Goal: Transaction & Acquisition: Download file/media

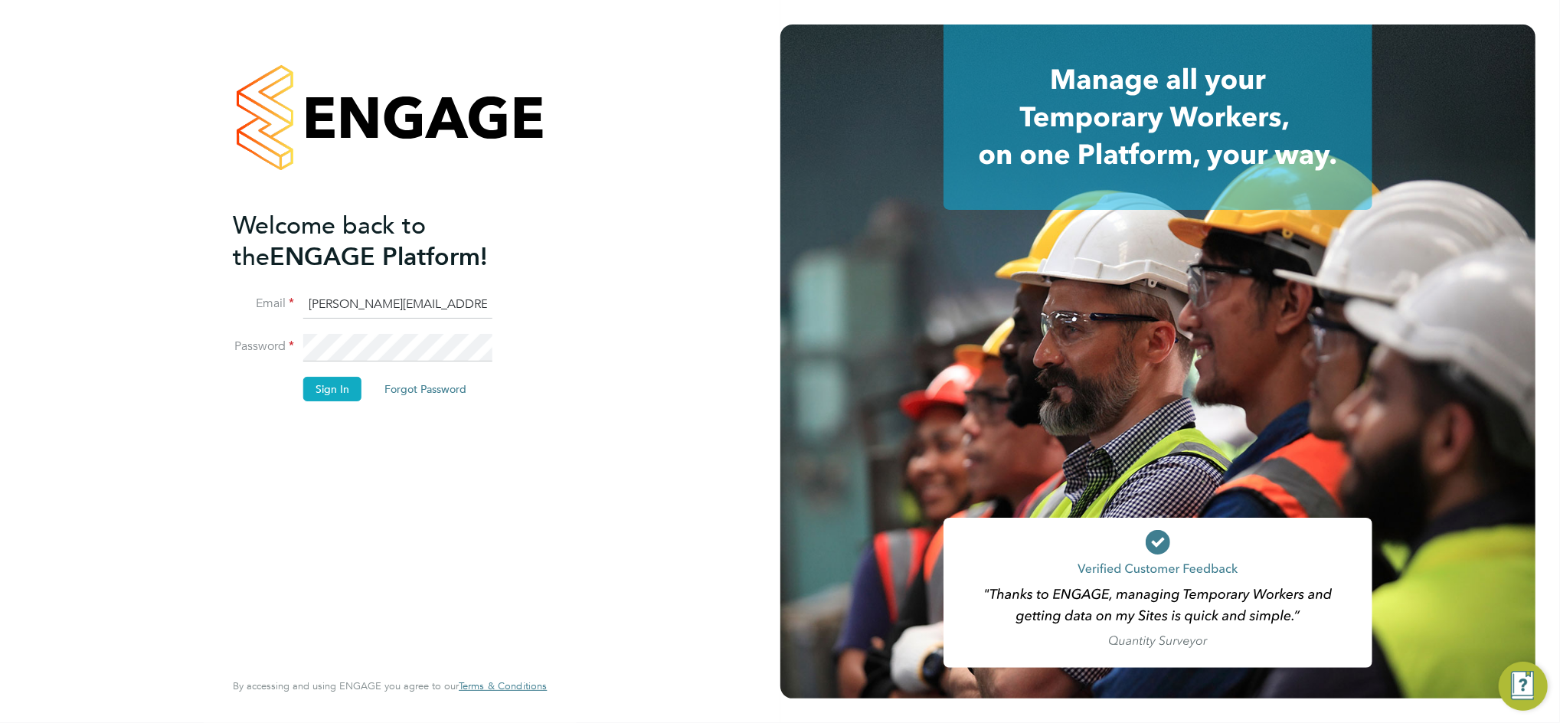
click at [318, 397] on button "Sign In" at bounding box center [332, 389] width 58 height 24
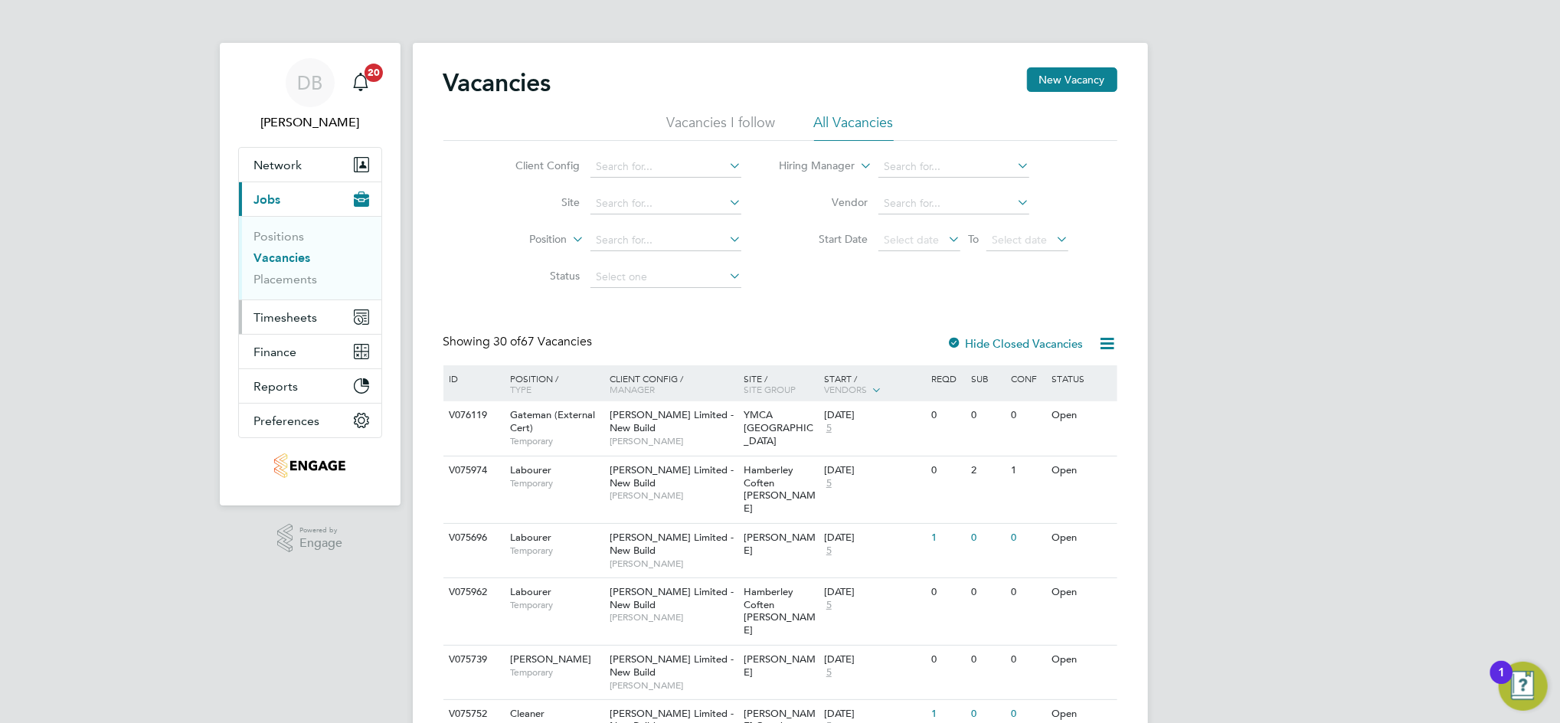
click at [279, 317] on span "Timesheets" at bounding box center [286, 317] width 64 height 15
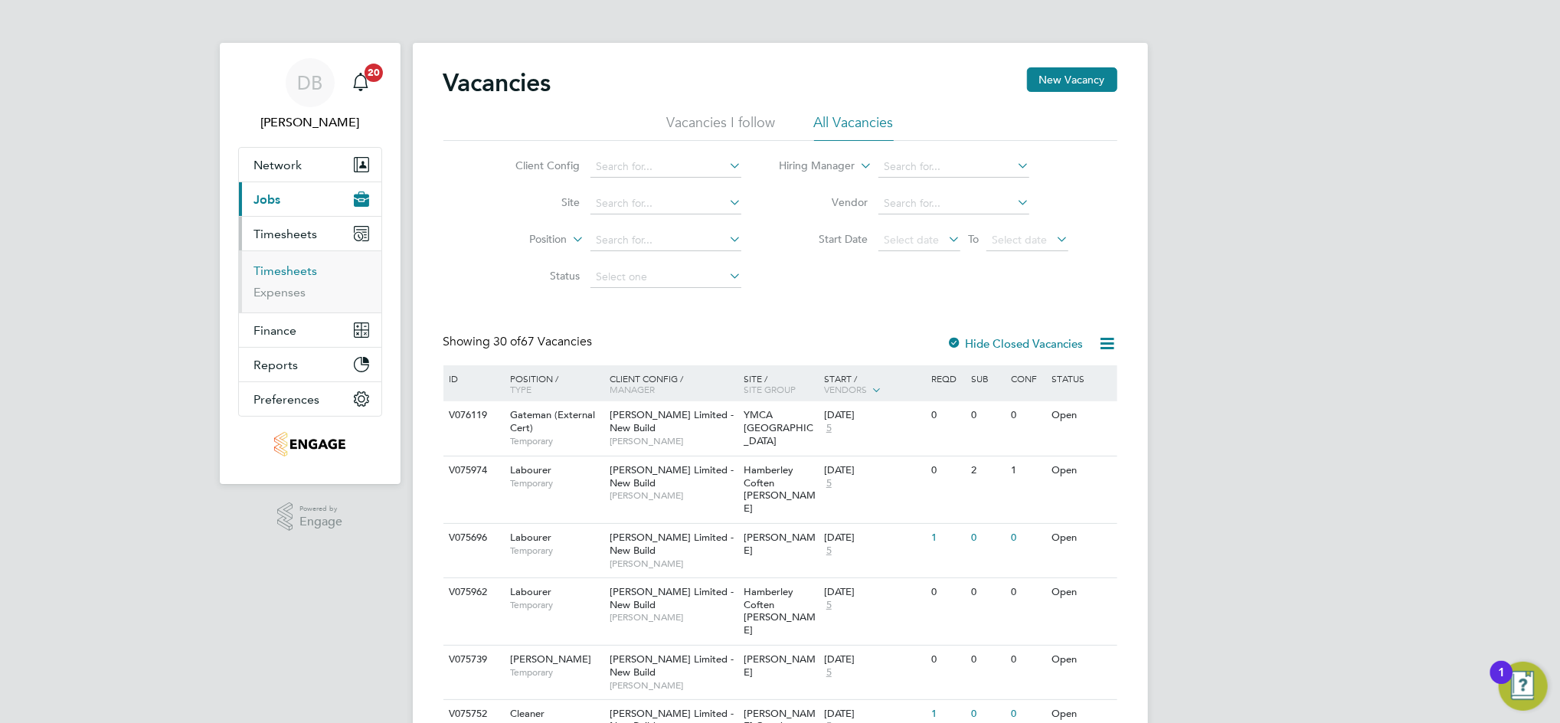
click at [286, 270] on link "Timesheets" at bounding box center [286, 270] width 64 height 15
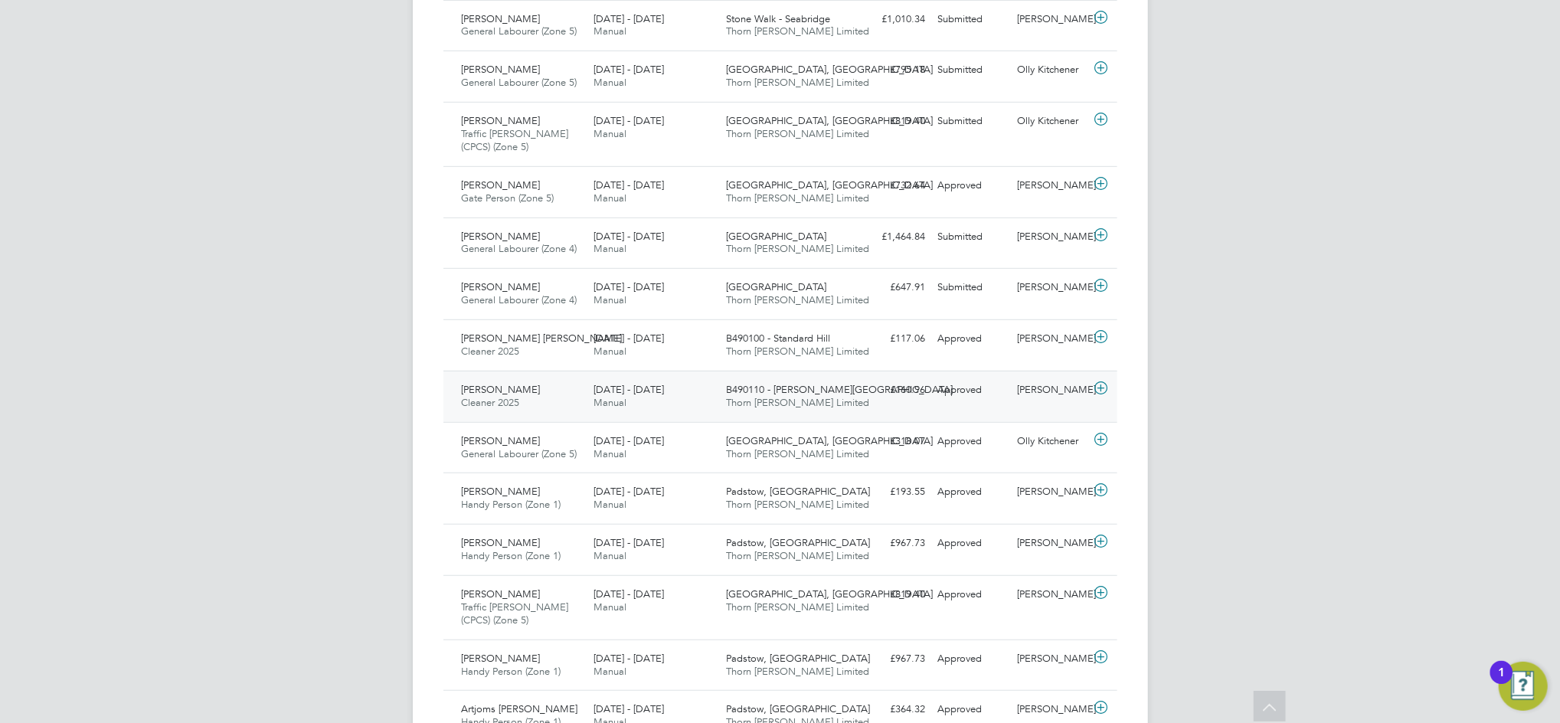
click at [1000, 398] on div "Approved" at bounding box center [972, 389] width 80 height 25
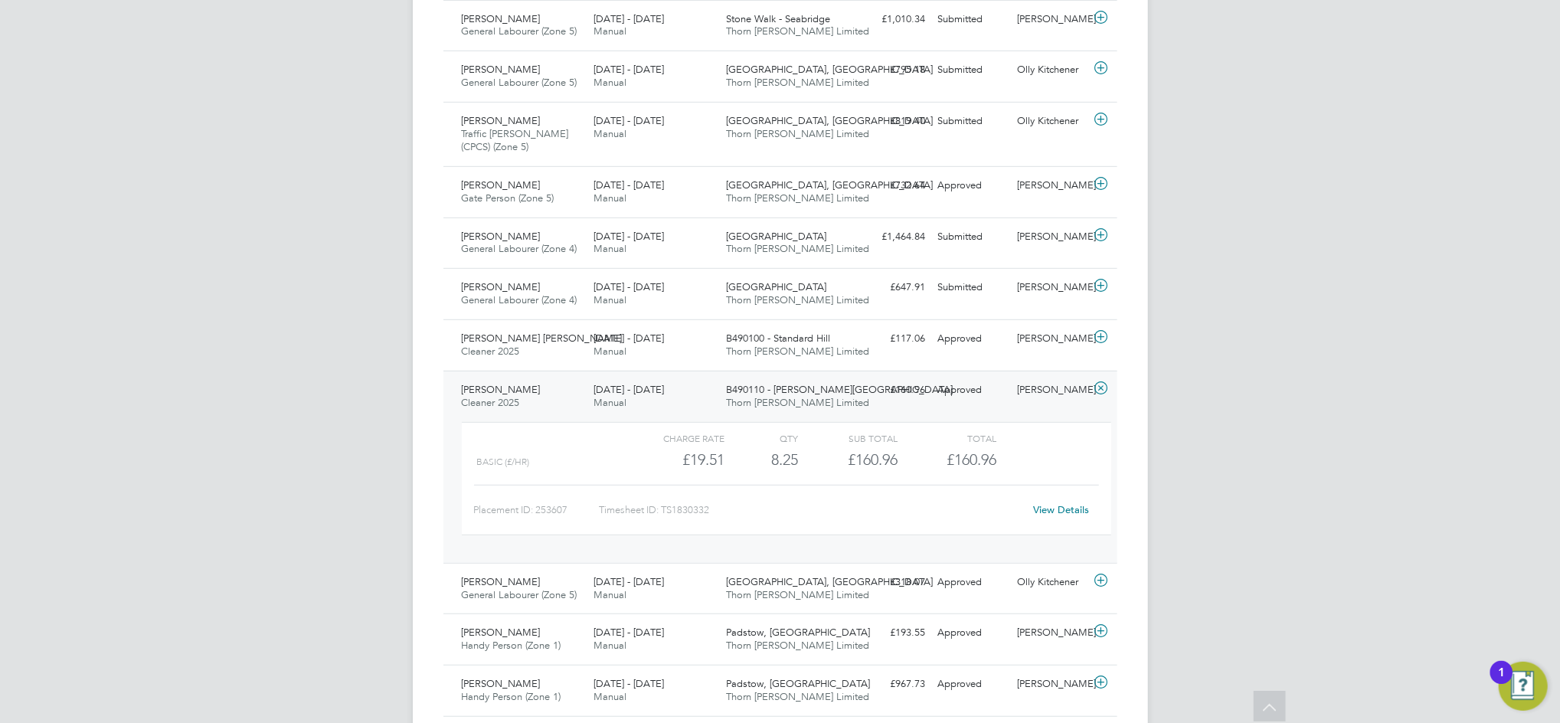
click at [1057, 511] on link "View Details" at bounding box center [1061, 509] width 56 height 13
click at [998, 396] on div "Approved" at bounding box center [972, 389] width 80 height 25
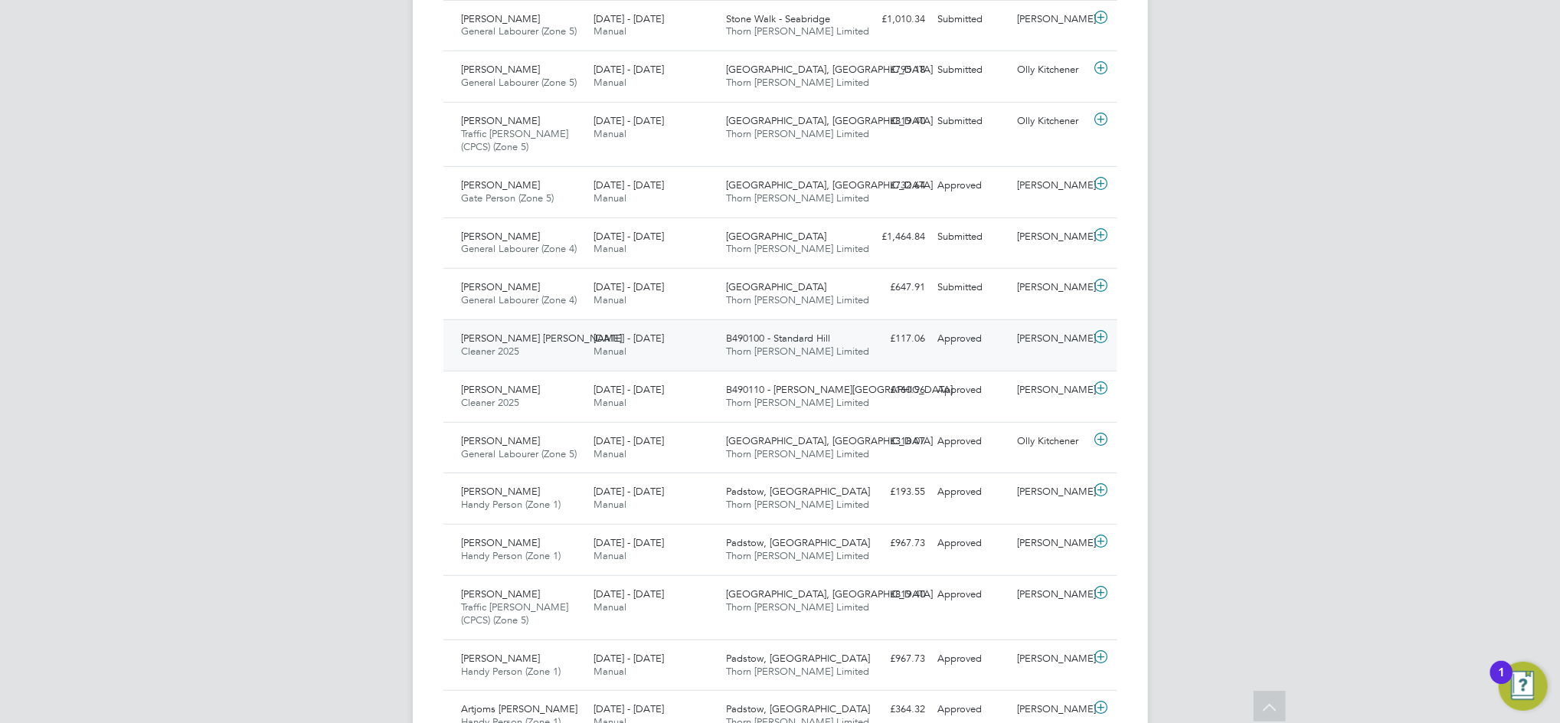
click at [995, 351] on div "Approved" at bounding box center [972, 338] width 80 height 25
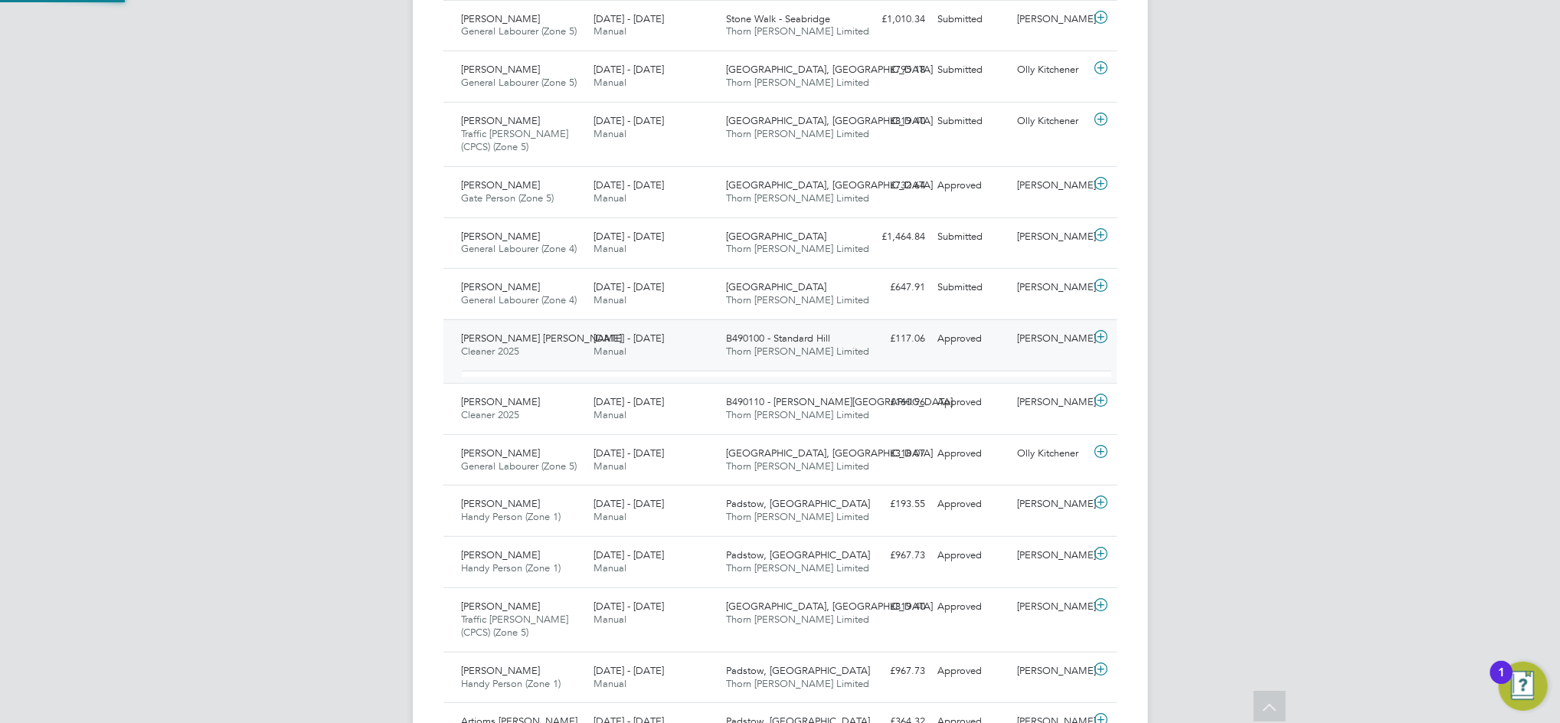
scroll to position [26, 149]
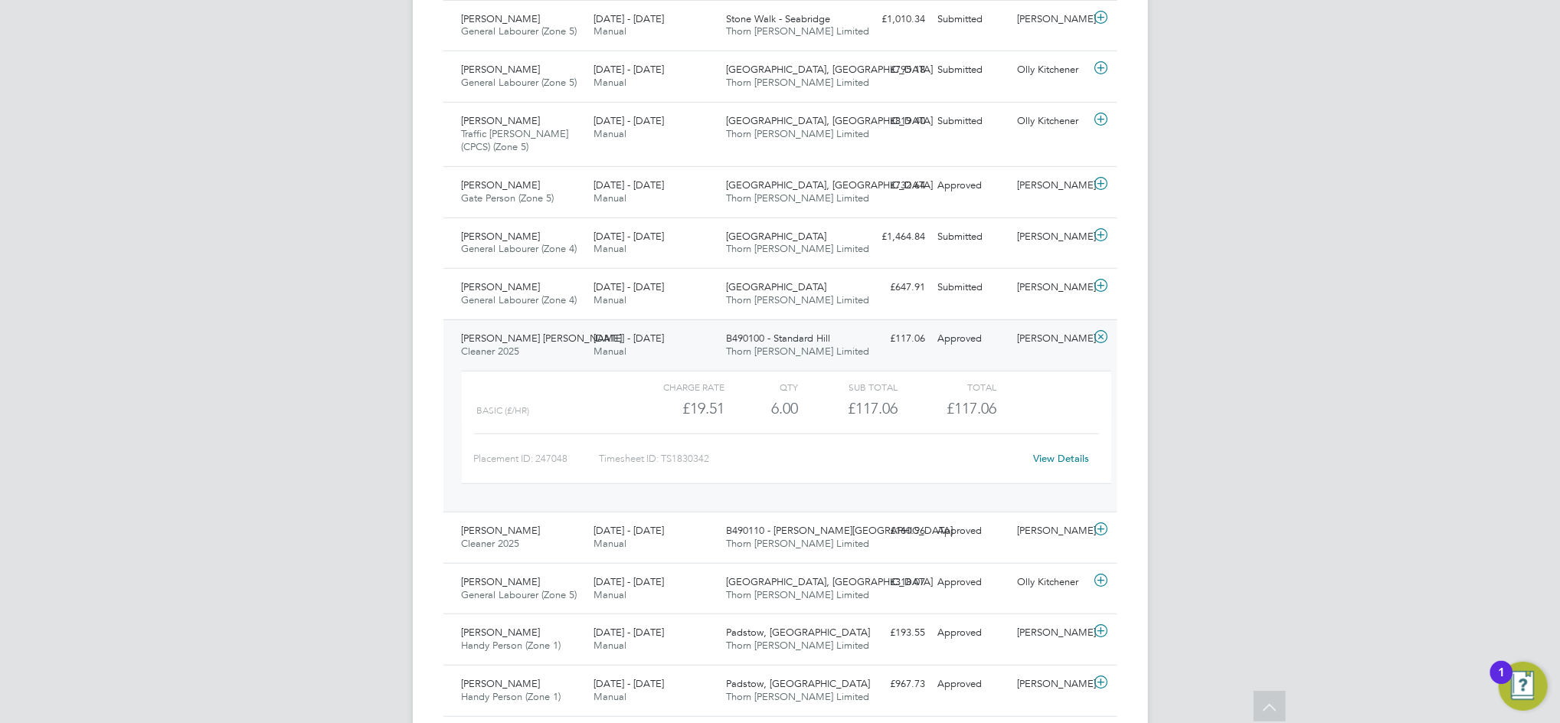
click at [1070, 461] on link "View Details" at bounding box center [1061, 458] width 56 height 13
click at [1008, 351] on div "Approved" at bounding box center [972, 338] width 80 height 25
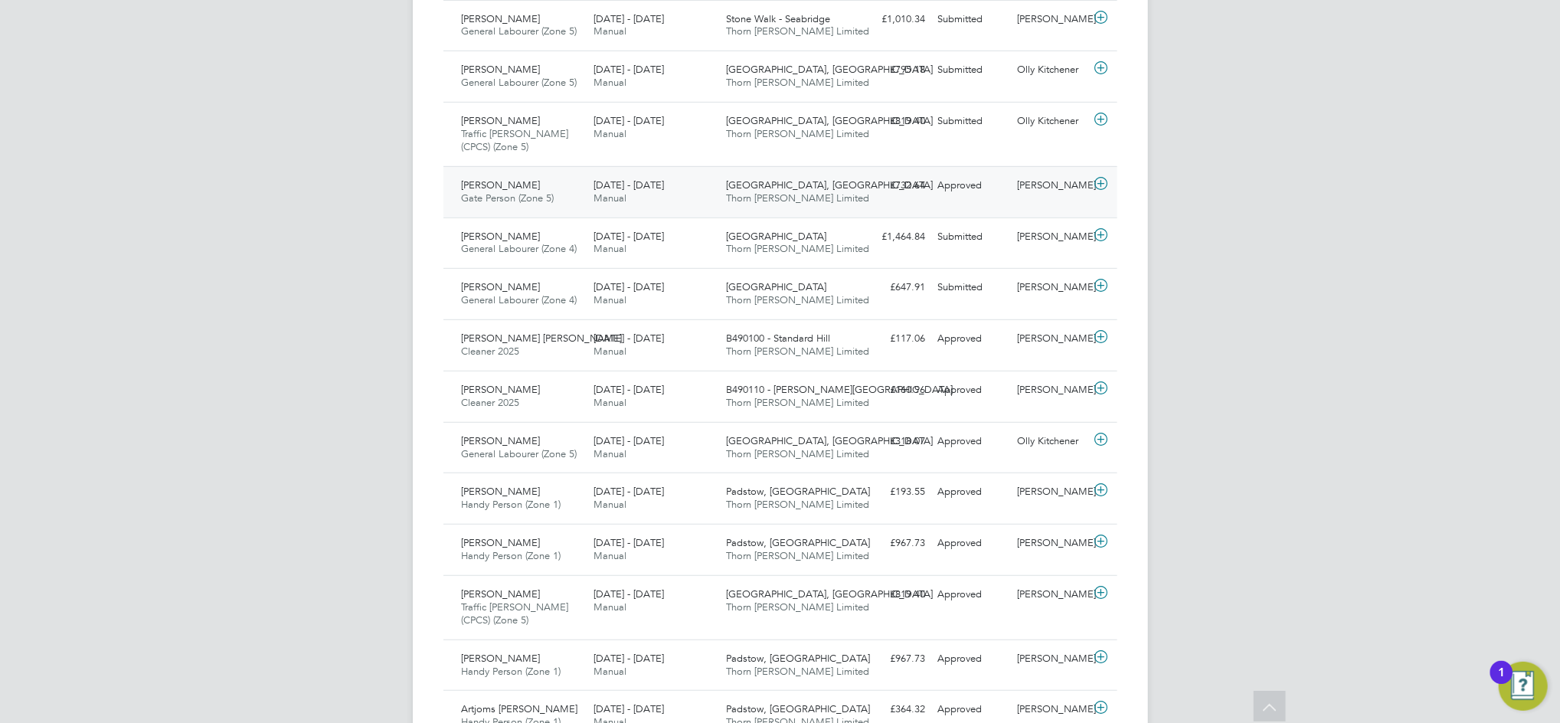
click at [1007, 188] on div "Approved" at bounding box center [972, 185] width 80 height 25
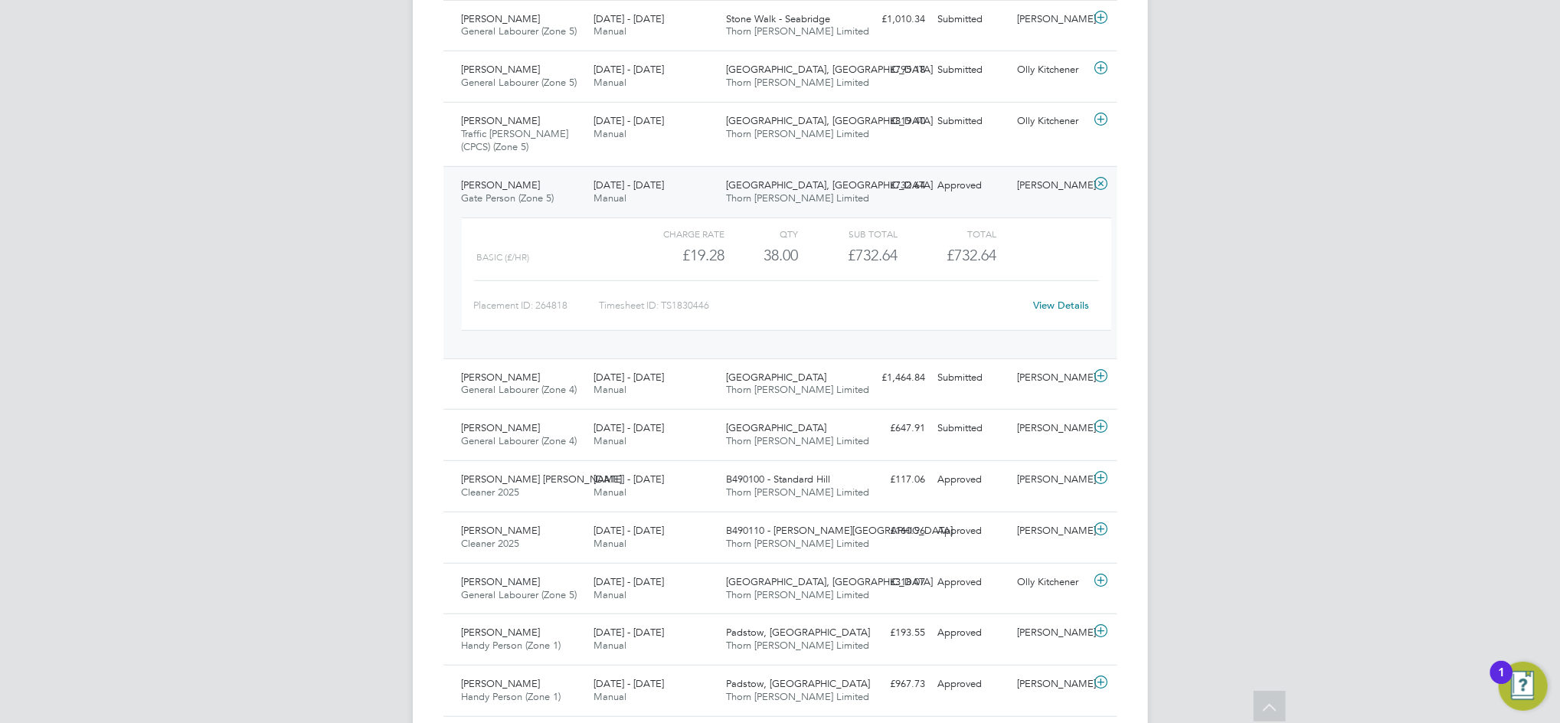
click at [1047, 304] on link "View Details" at bounding box center [1061, 305] width 56 height 13
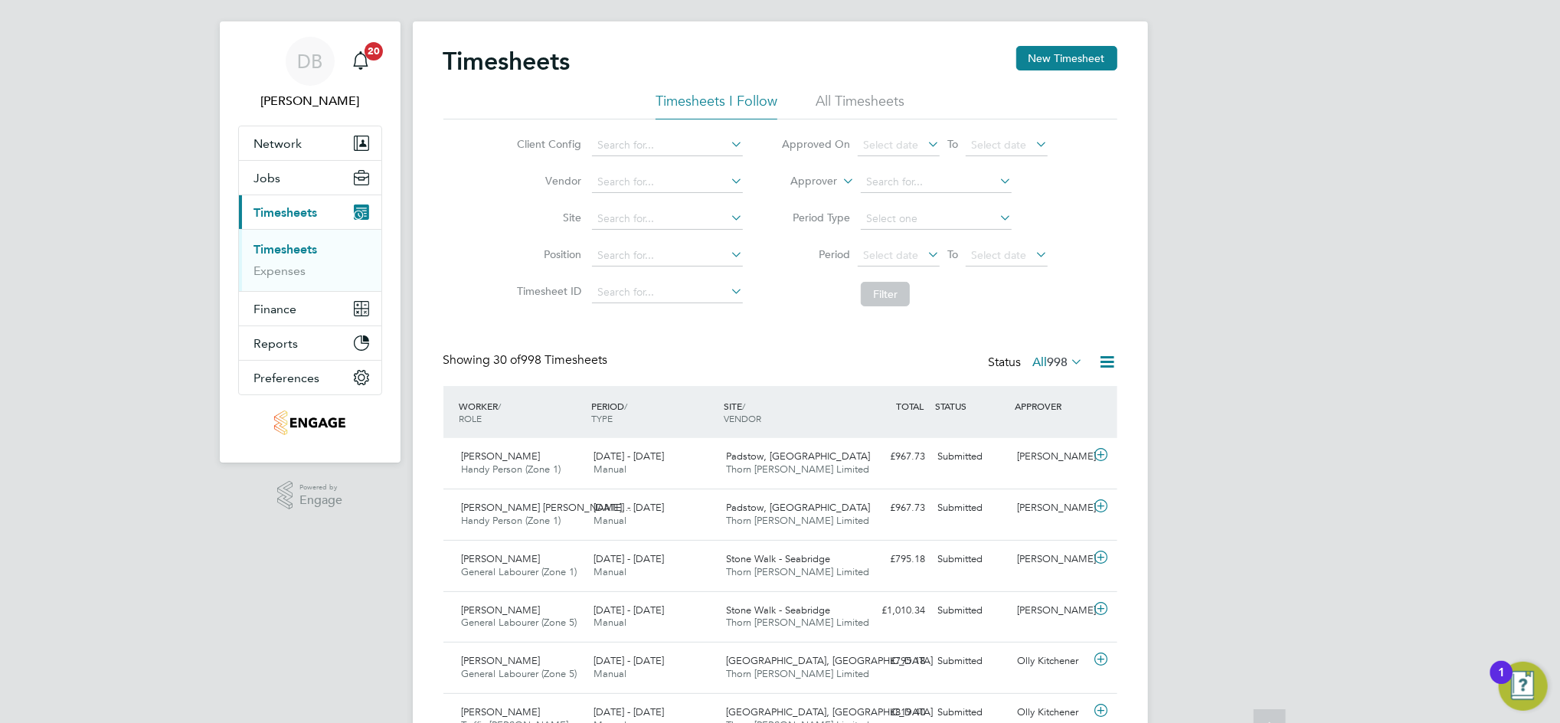
scroll to position [0, 0]
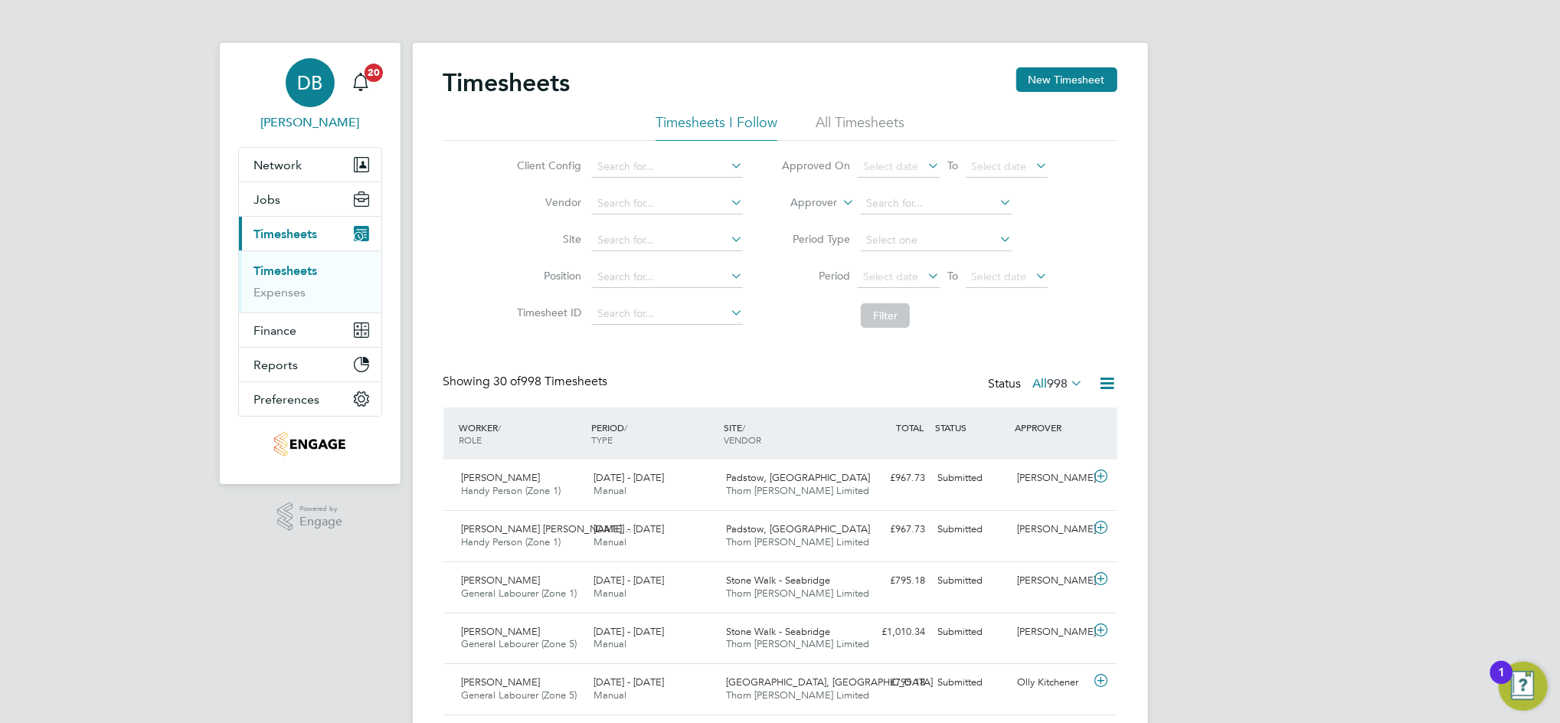
click at [289, 99] on app-avatar "DB" at bounding box center [310, 82] width 49 height 49
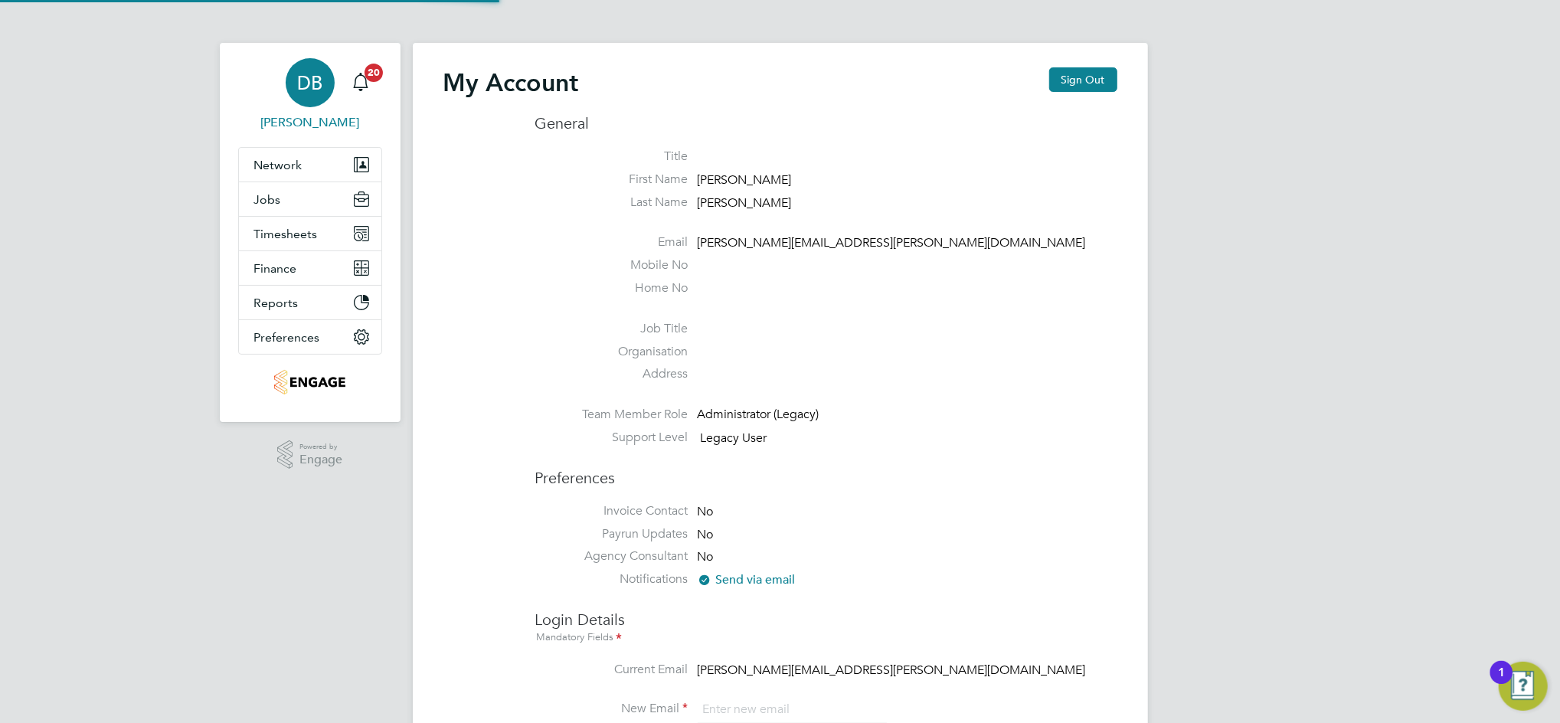
type input "daniel.bassett@thornbaker.co.uk"
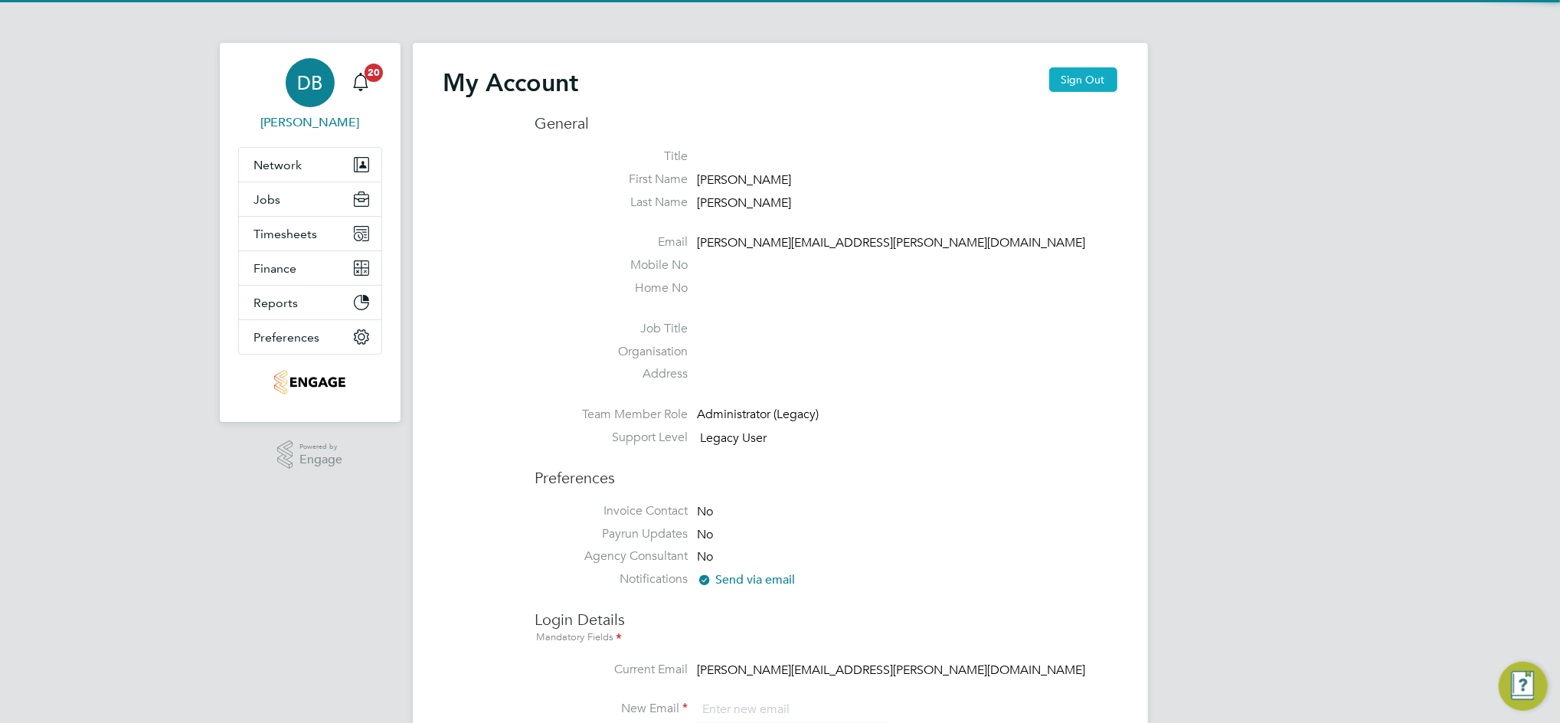
click at [1070, 79] on button "Sign Out" at bounding box center [1083, 79] width 68 height 24
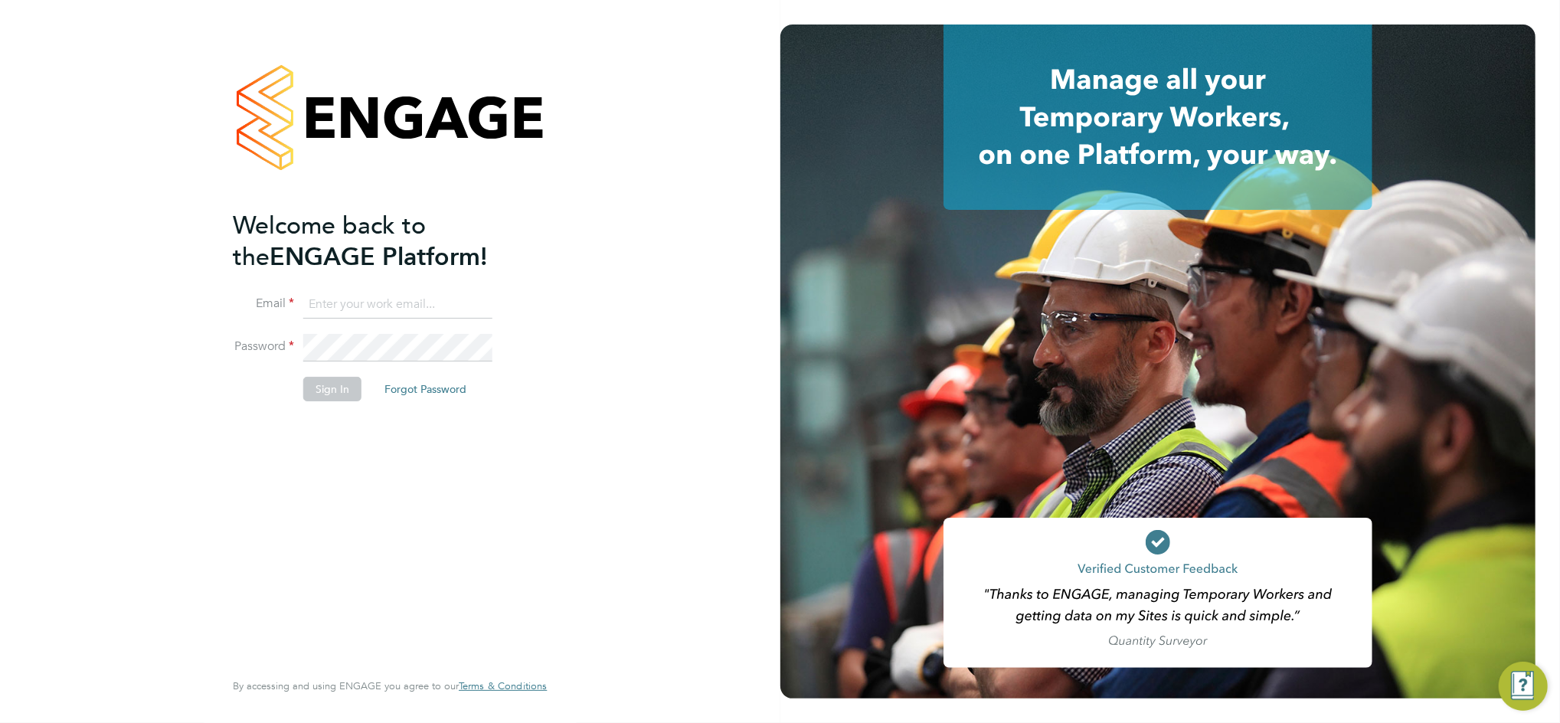
type input "daniel.bassett@thornbaker.co.uk"
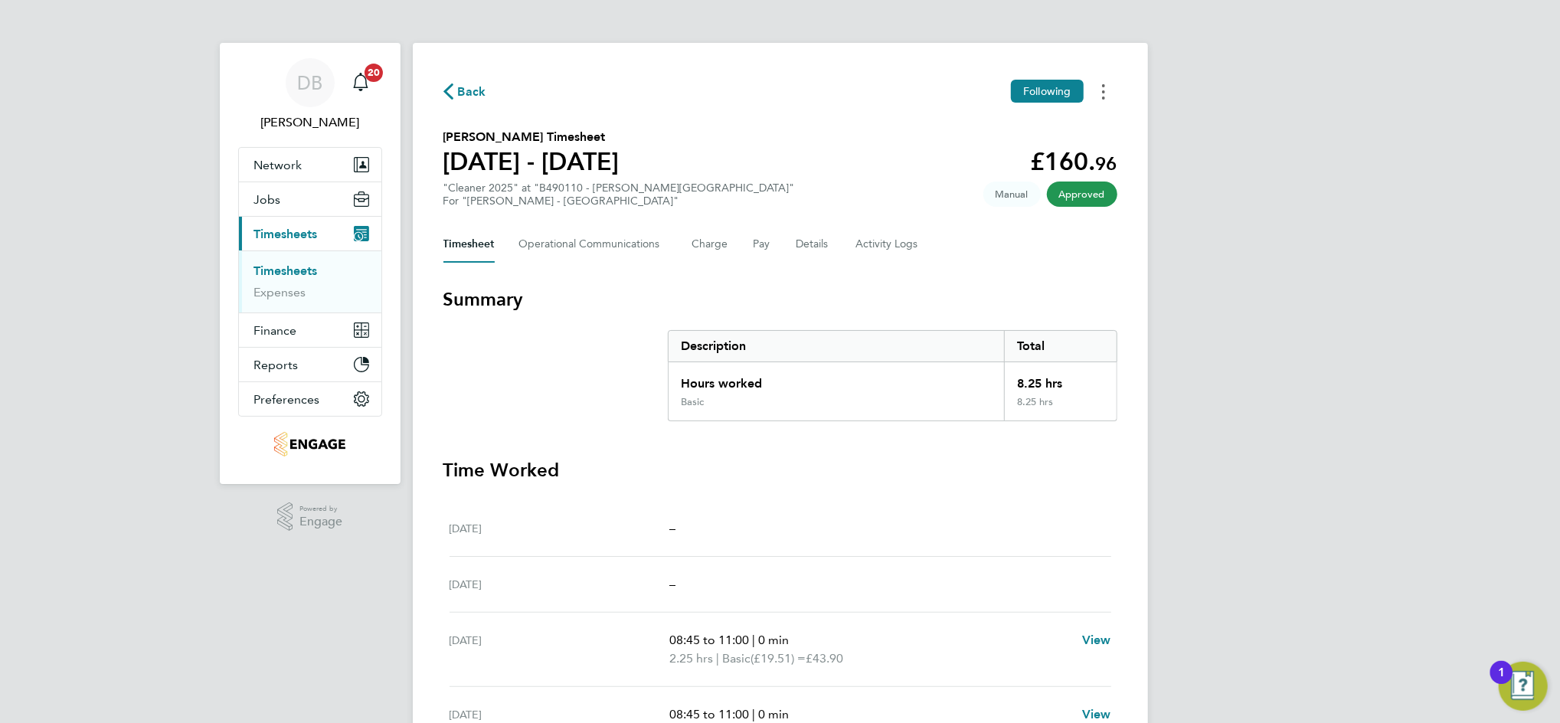
click at [1102, 84] on icon "Timesheets Menu" at bounding box center [1103, 91] width 3 height 15
click at [1036, 126] on link "Download timesheet" at bounding box center [1025, 125] width 184 height 31
click at [1105, 87] on button "Timesheets Menu" at bounding box center [1103, 92] width 28 height 24
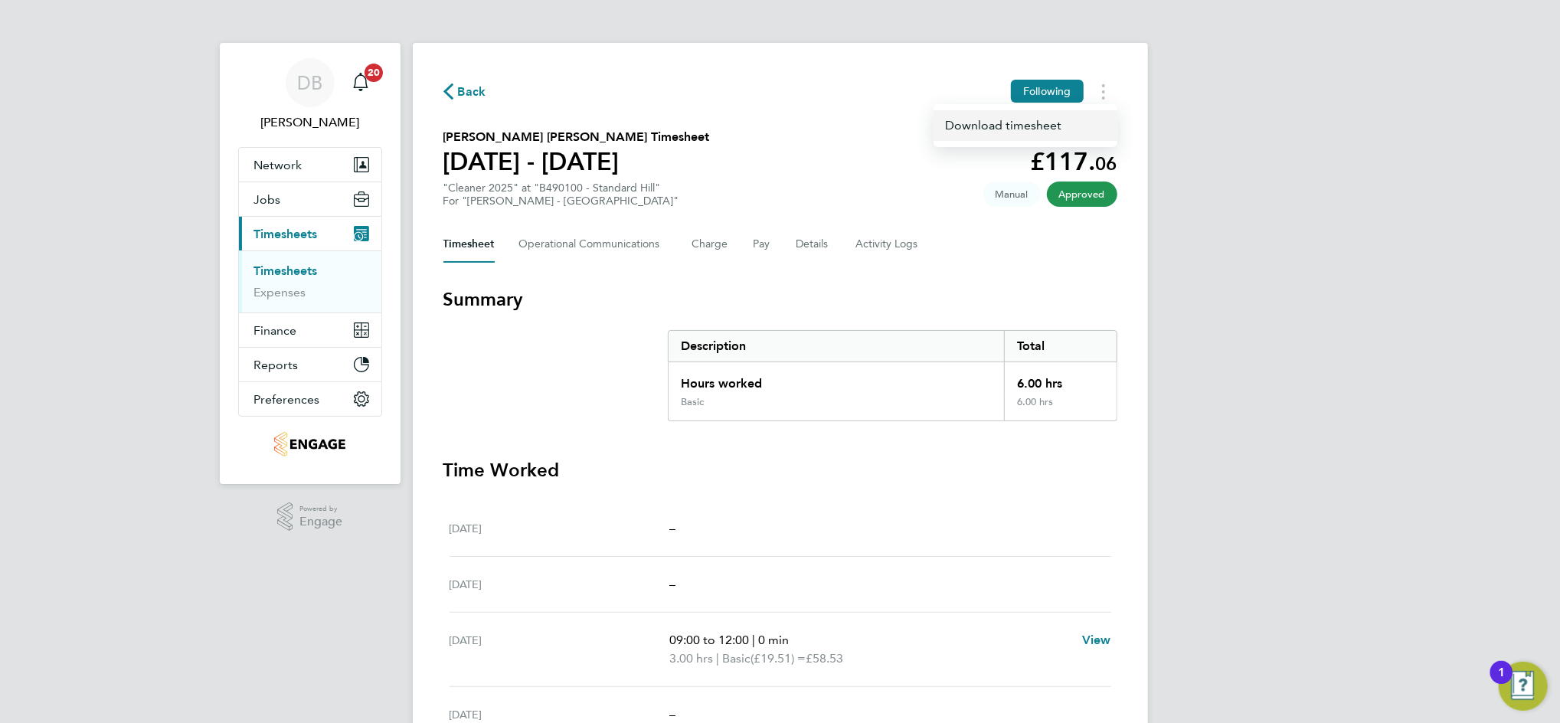
click at [1004, 122] on link "Download timesheet" at bounding box center [1025, 125] width 184 height 31
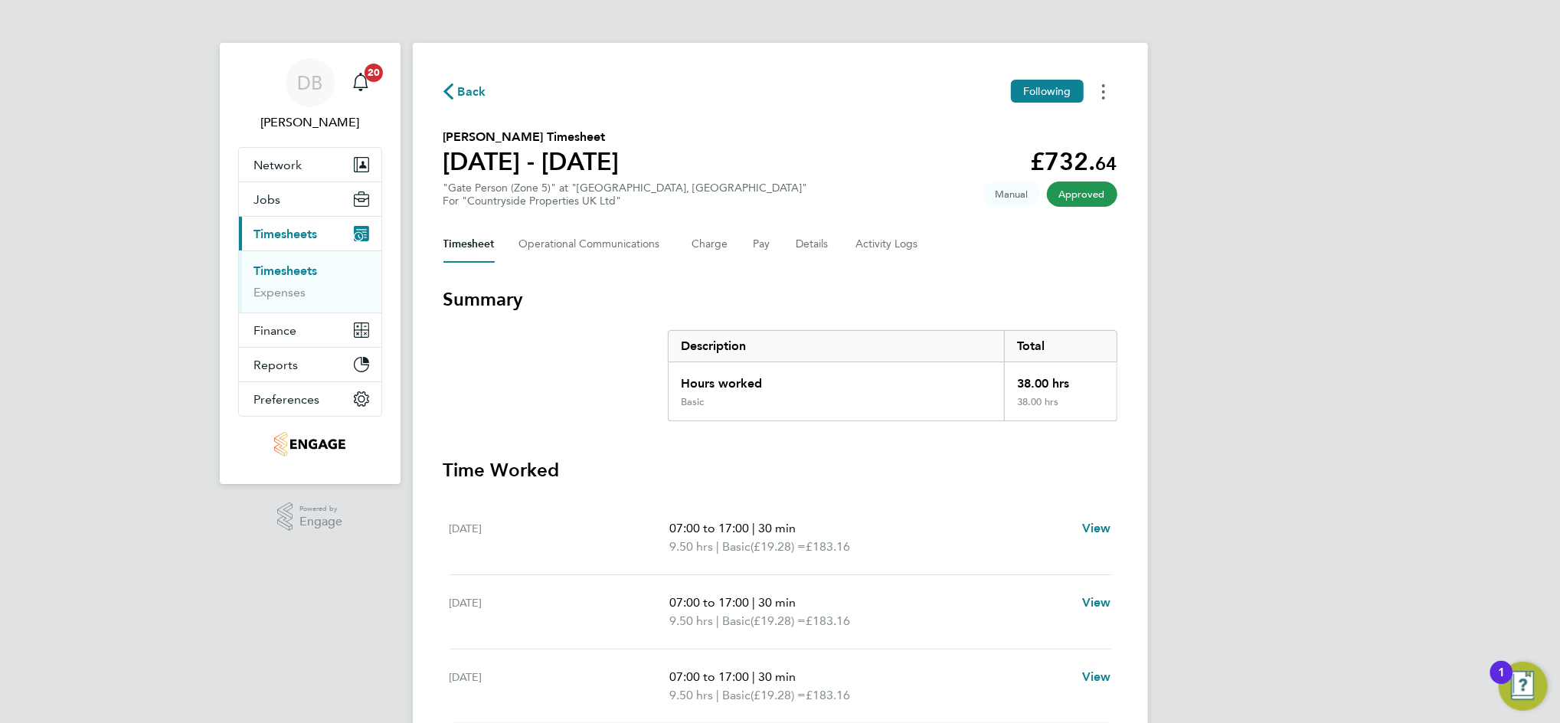
click at [1108, 96] on button "Timesheets Menu" at bounding box center [1103, 92] width 28 height 24
click at [982, 120] on link "Download timesheet" at bounding box center [1025, 125] width 184 height 31
